Goal: Information Seeking & Learning: Learn about a topic

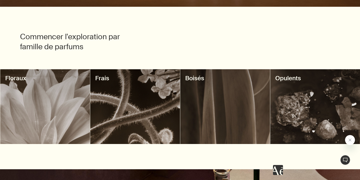
scroll to position [229, 0]
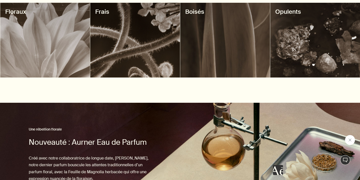
click at [235, 16] on div at bounding box center [225, 40] width 90 height 75
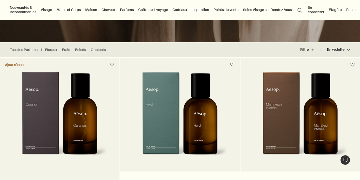
scroll to position [108, 0]
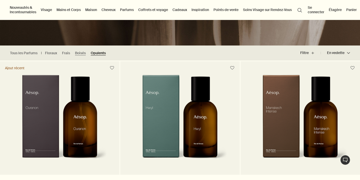
click at [95, 55] on link "Opulents" at bounding box center [98, 53] width 15 height 5
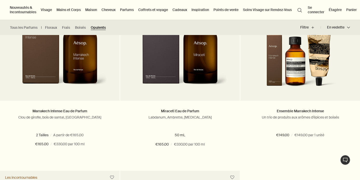
scroll to position [159, 0]
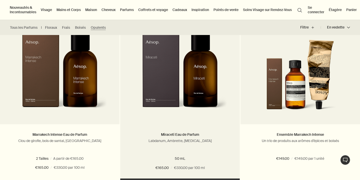
click at [185, 59] on img at bounding box center [180, 70] width 95 height 93
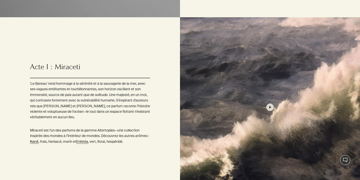
scroll to position [499, 0]
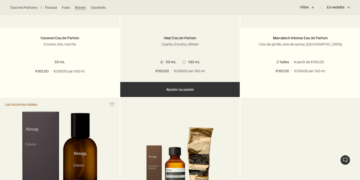
scroll to position [273, 0]
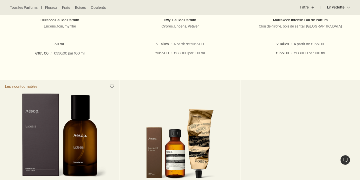
click at [77, 126] on img at bounding box center [59, 139] width 95 height 93
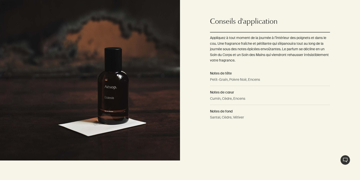
scroll to position [361, 0]
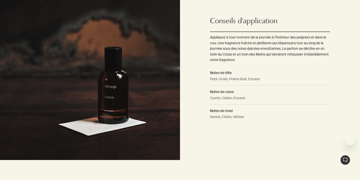
click at [114, 28] on img at bounding box center [90, 70] width 180 height 180
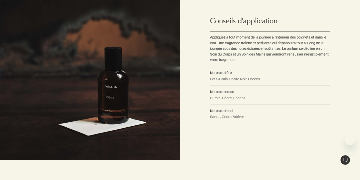
scroll to position [0, 0]
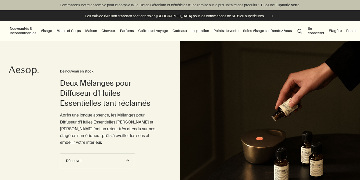
click at [301, 30] on button "search Rechercher" at bounding box center [299, 31] width 9 height 10
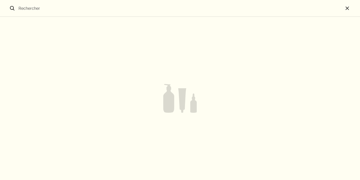
click at [249, 15] on input "Rechercher" at bounding box center [180, 8] width 327 height 17
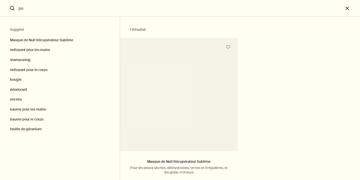
type input "p"
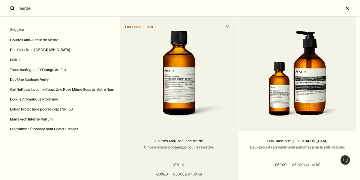
scroll to position [22, 0]
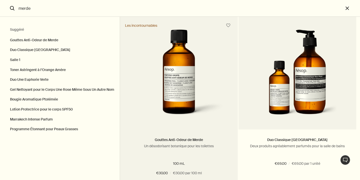
type input "merde"
click at [168, 86] on img "Rechercher" at bounding box center [179, 76] width 91 height 93
